Goal: Information Seeking & Learning: Learn about a topic

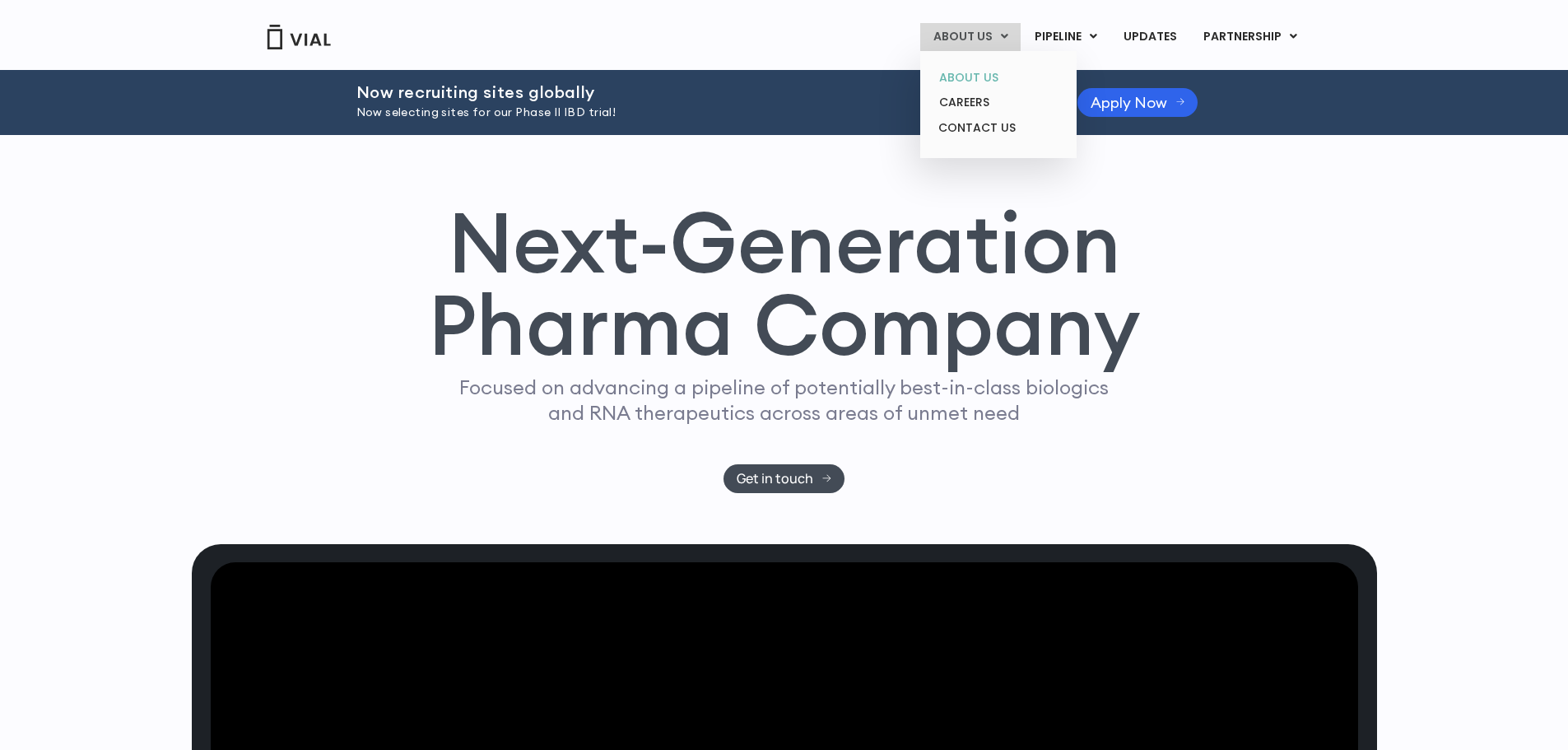
click at [984, 75] on link "ABOUT US" at bounding box center [997, 77] width 144 height 26
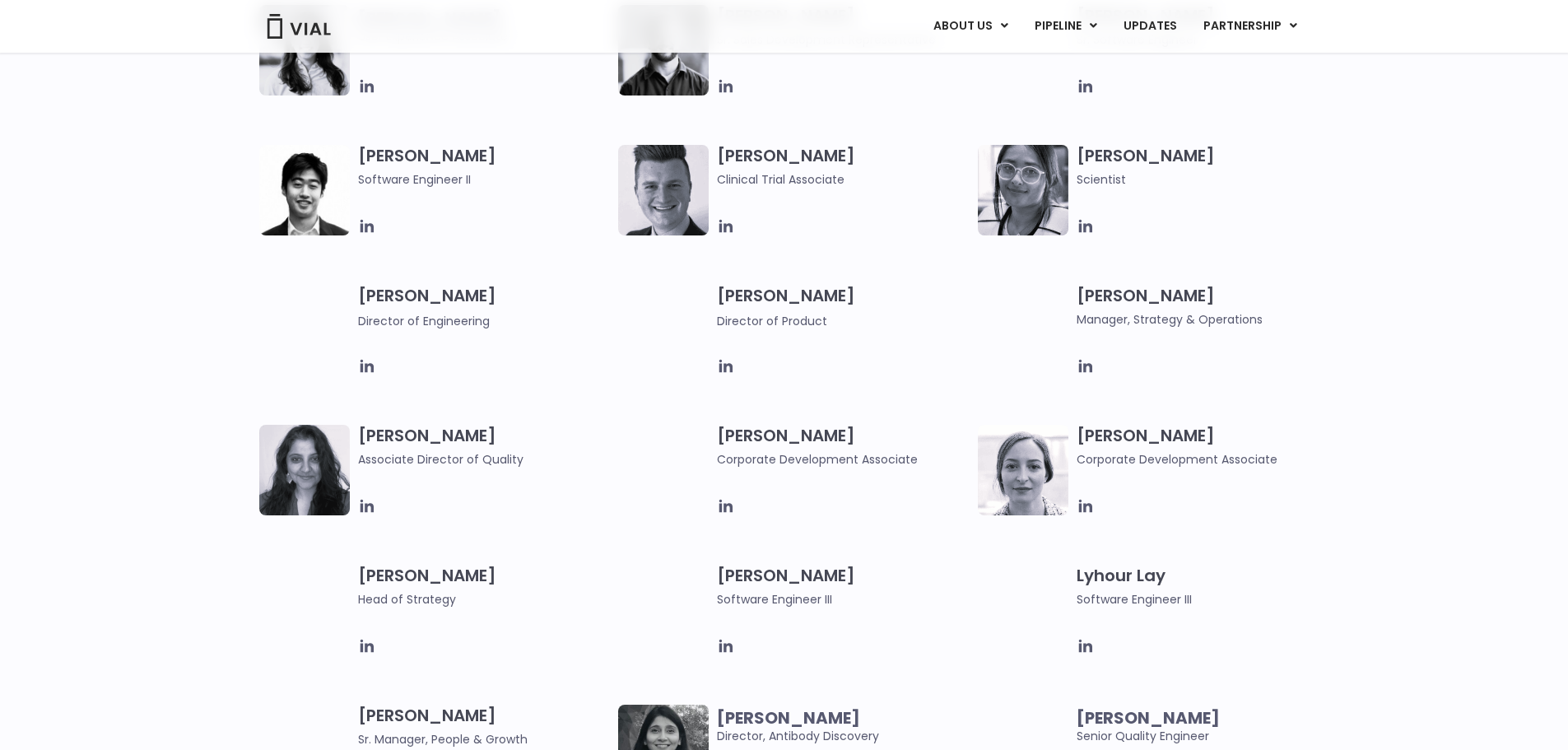
scroll to position [1963, 0]
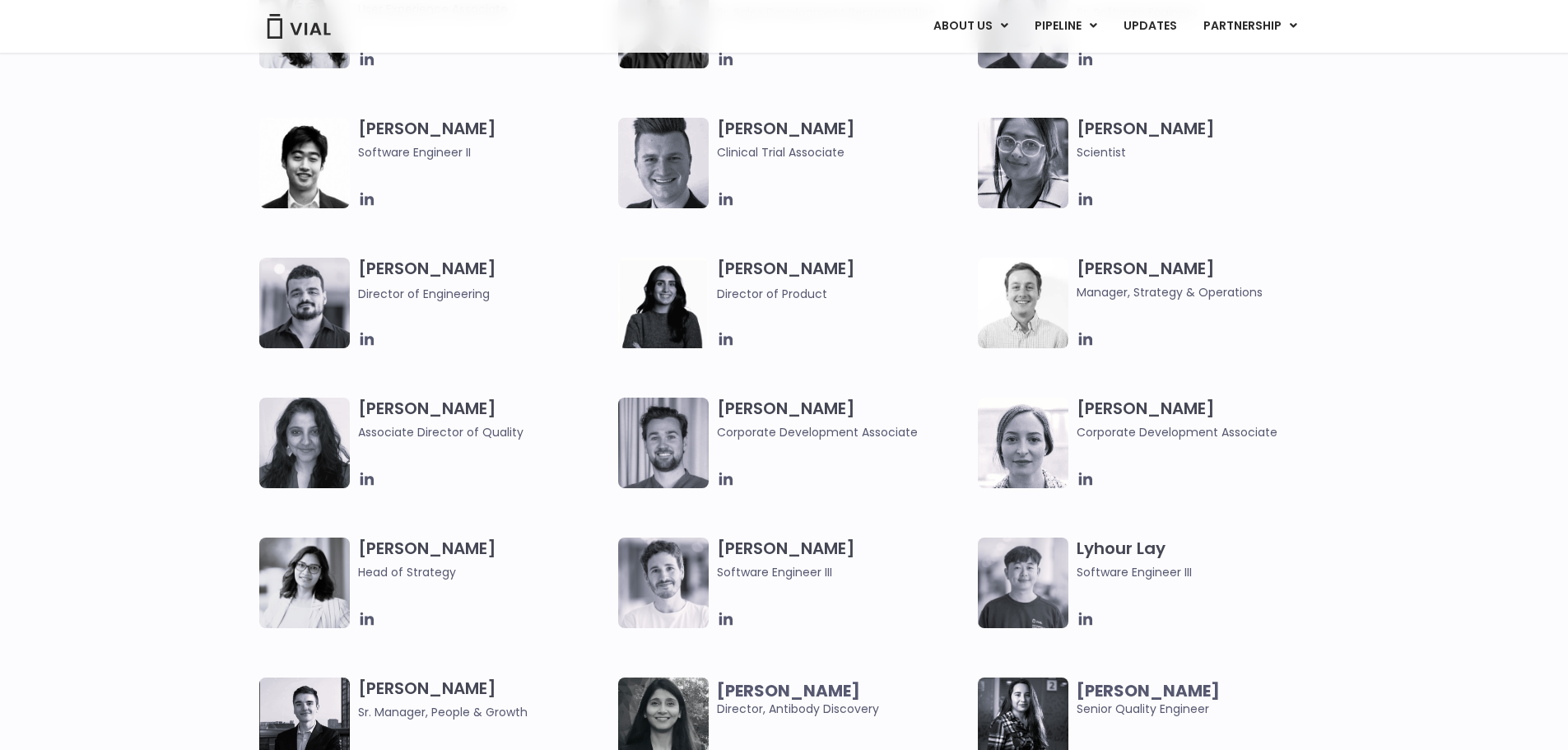
click at [376, 551] on h3 "[PERSON_NAME] Head of Strategy" at bounding box center [484, 559] width 252 height 44
click at [419, 552] on h3 "[PERSON_NAME] Head of Strategy" at bounding box center [484, 559] width 252 height 44
click at [372, 621] on icon at bounding box center [367, 619] width 13 height 13
